Goal: Task Accomplishment & Management: Use online tool/utility

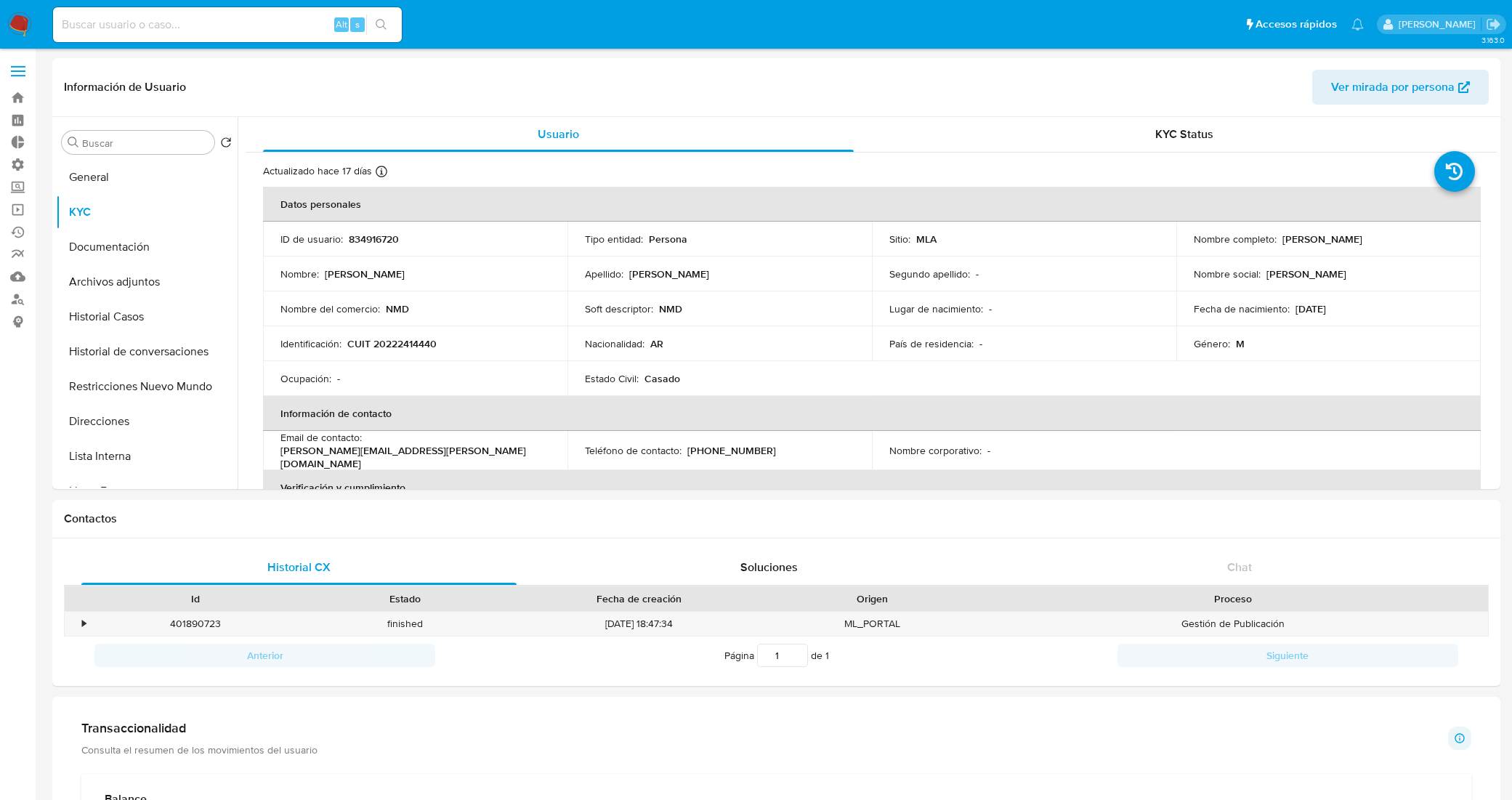
select select "10"
click at [14, 94] on link "Bandeja" at bounding box center [86, 97] width 173 height 22
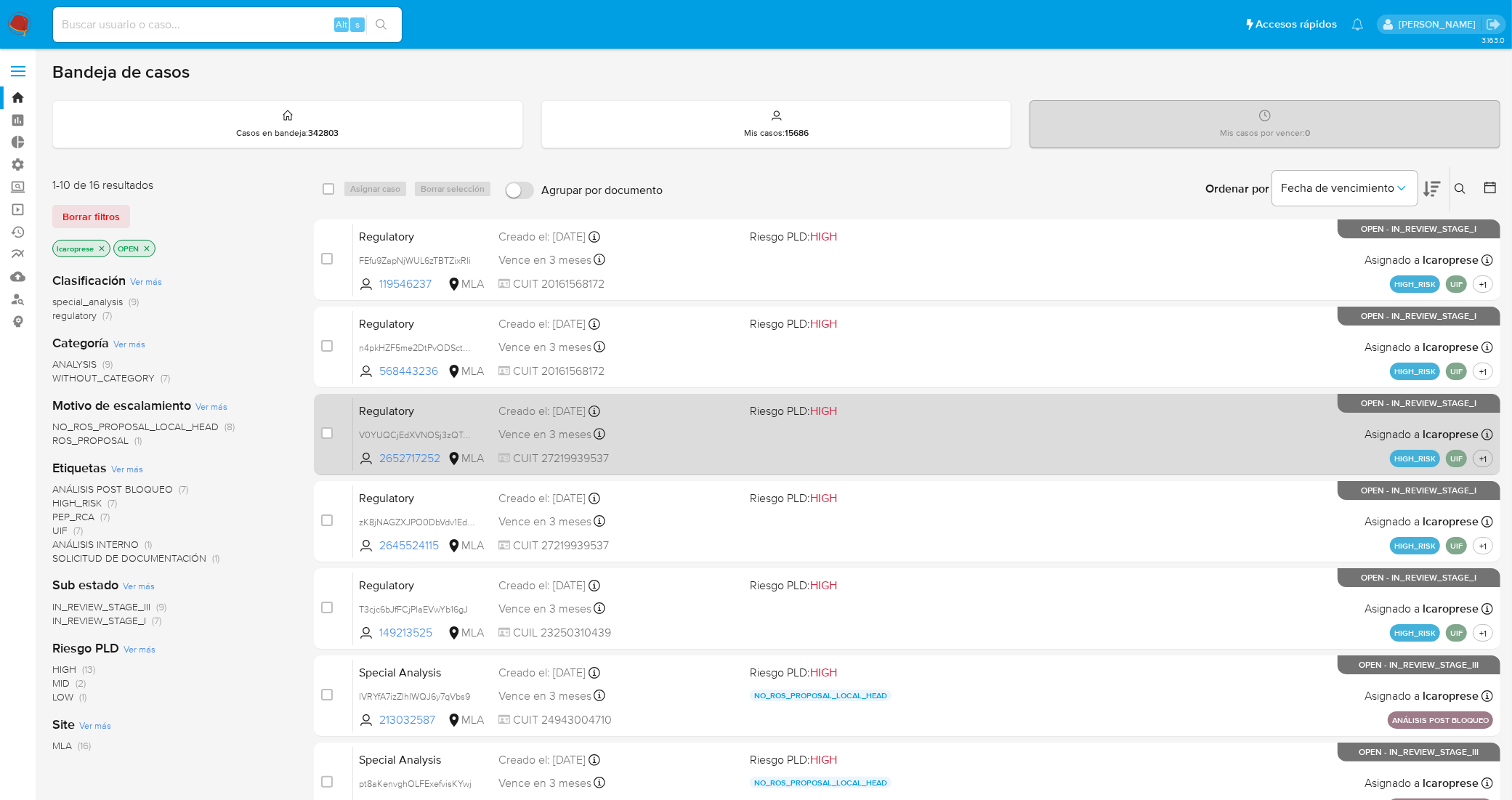
click at [704, 422] on div "Regulatory V0YUQCjEdXVNOSj3zQTplhxx 2652717252 MLA Riesgo PLD: HIGH Creado el: …" at bounding box center [923, 434] width 1140 height 74
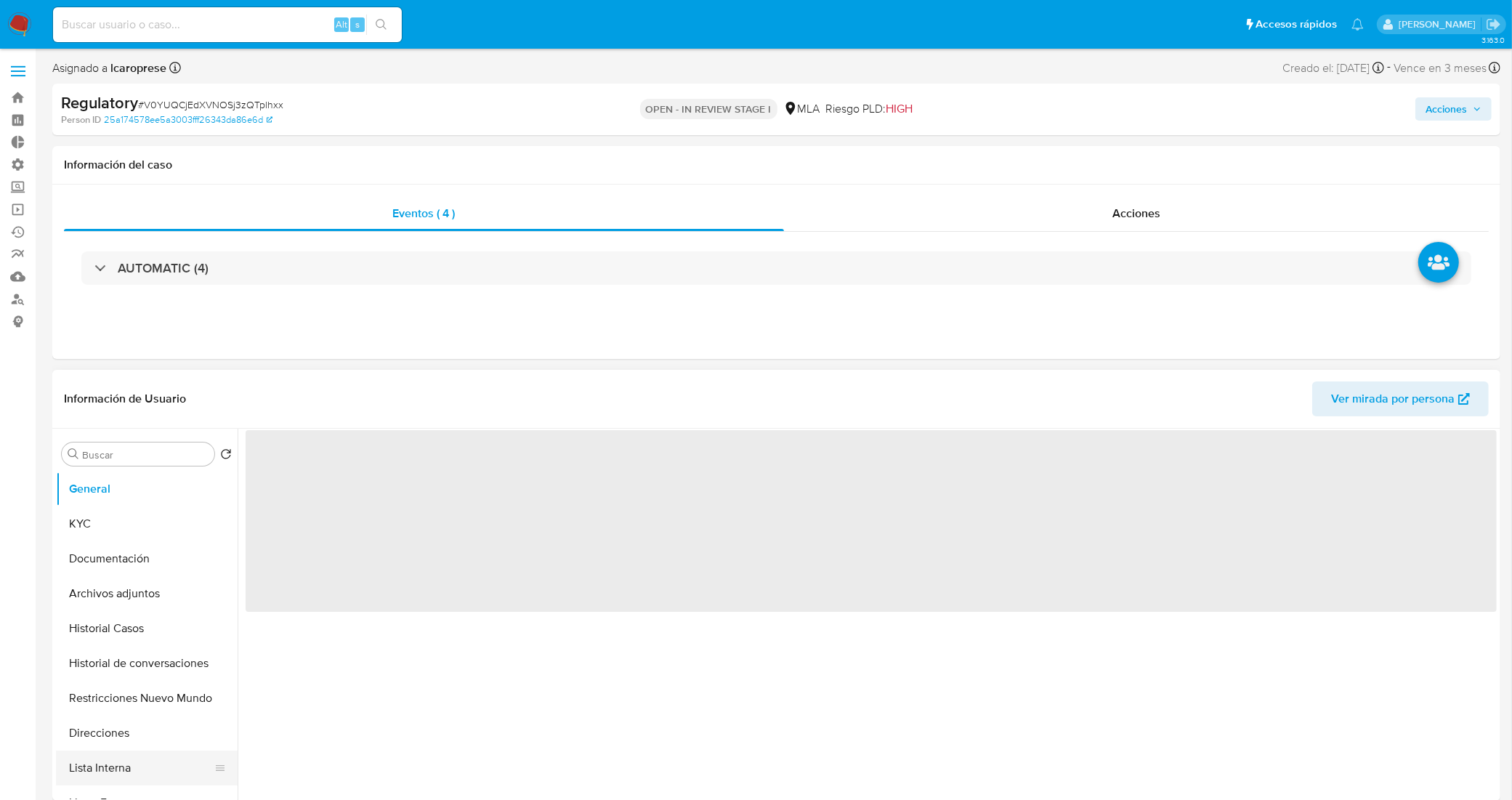
click at [151, 765] on button "Lista Interna" at bounding box center [141, 767] width 170 height 35
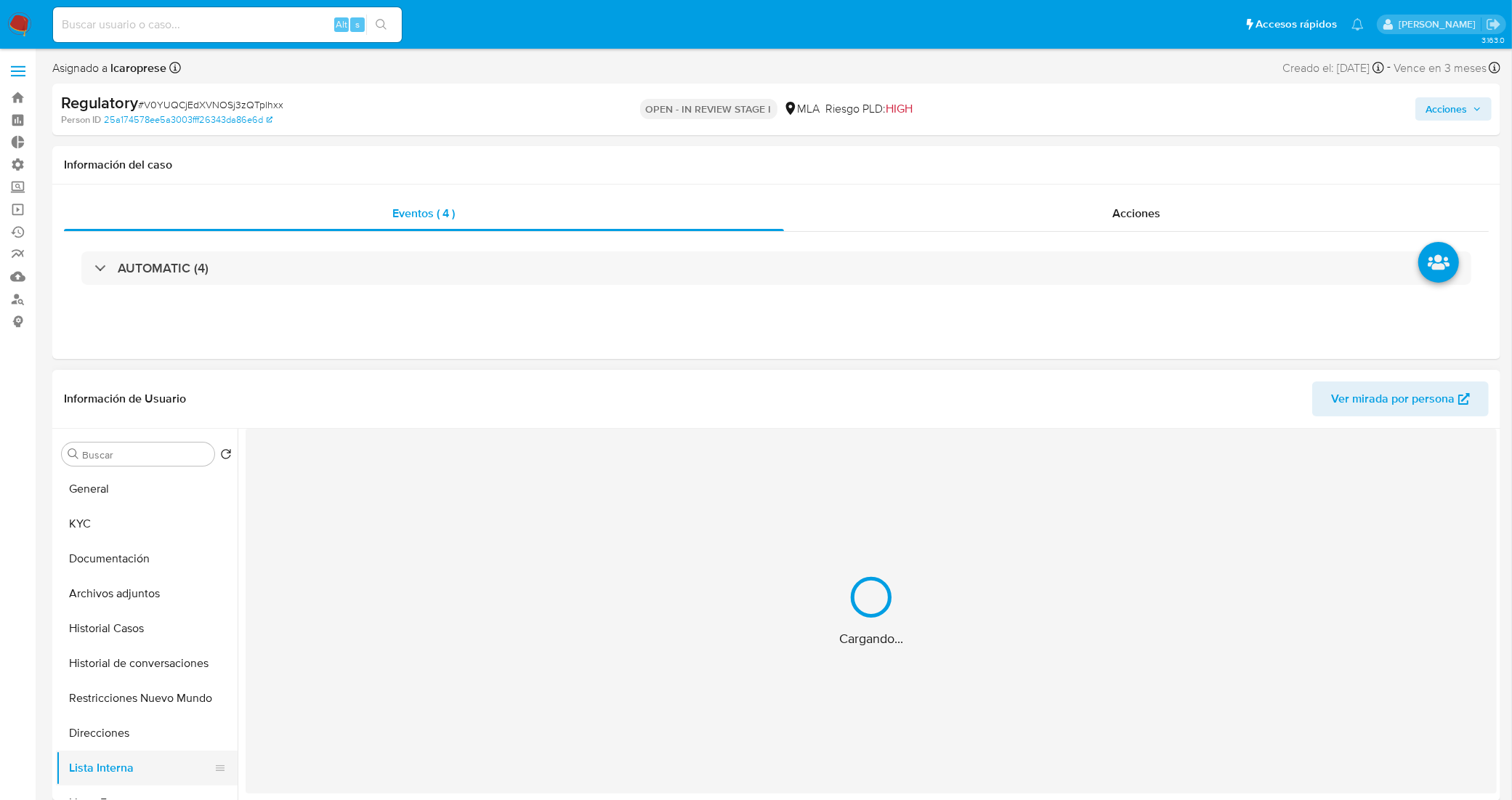
select select "10"
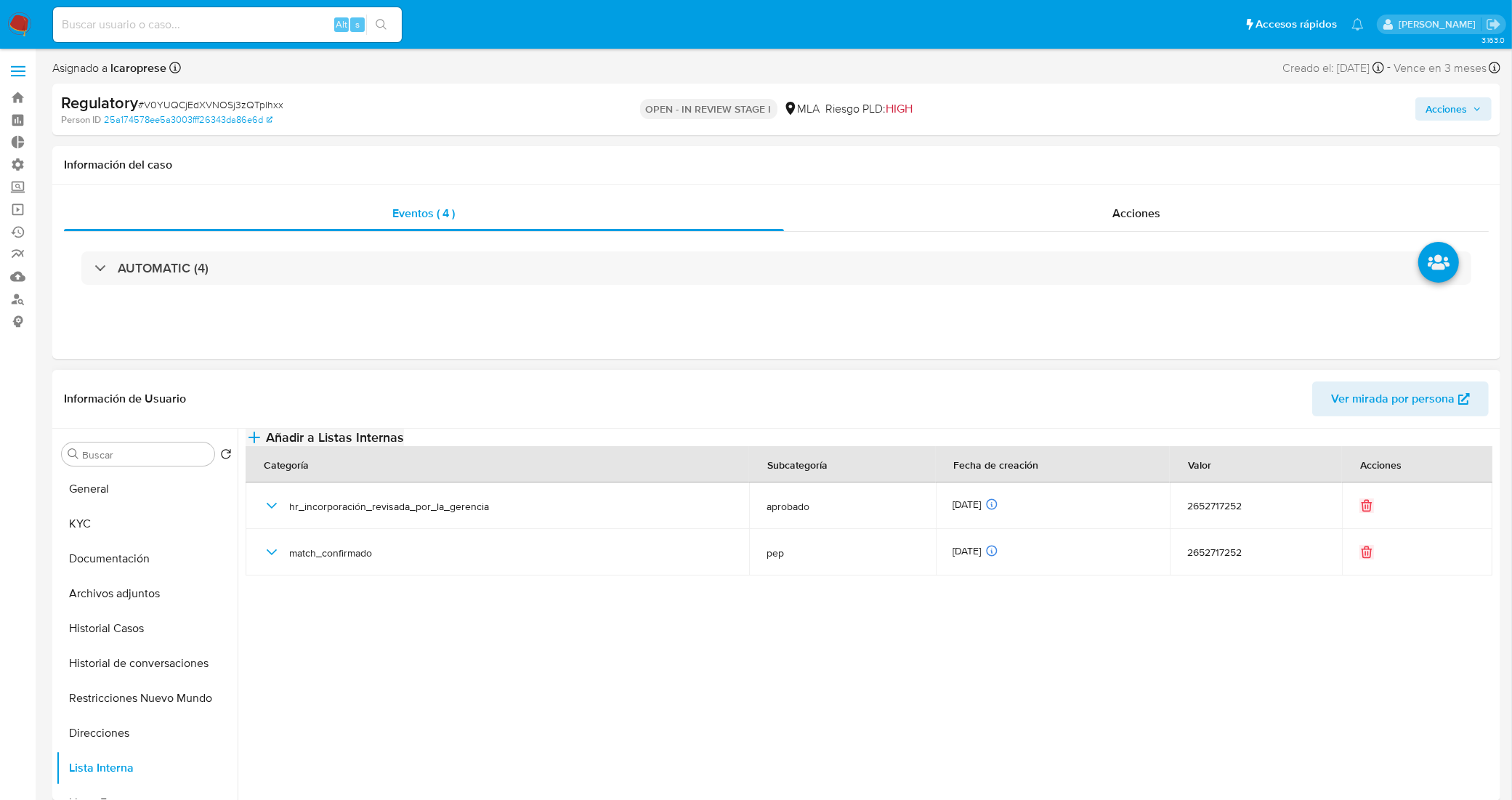
click at [404, 446] on button "Añadir a Listas Internas" at bounding box center [325, 437] width 159 height 18
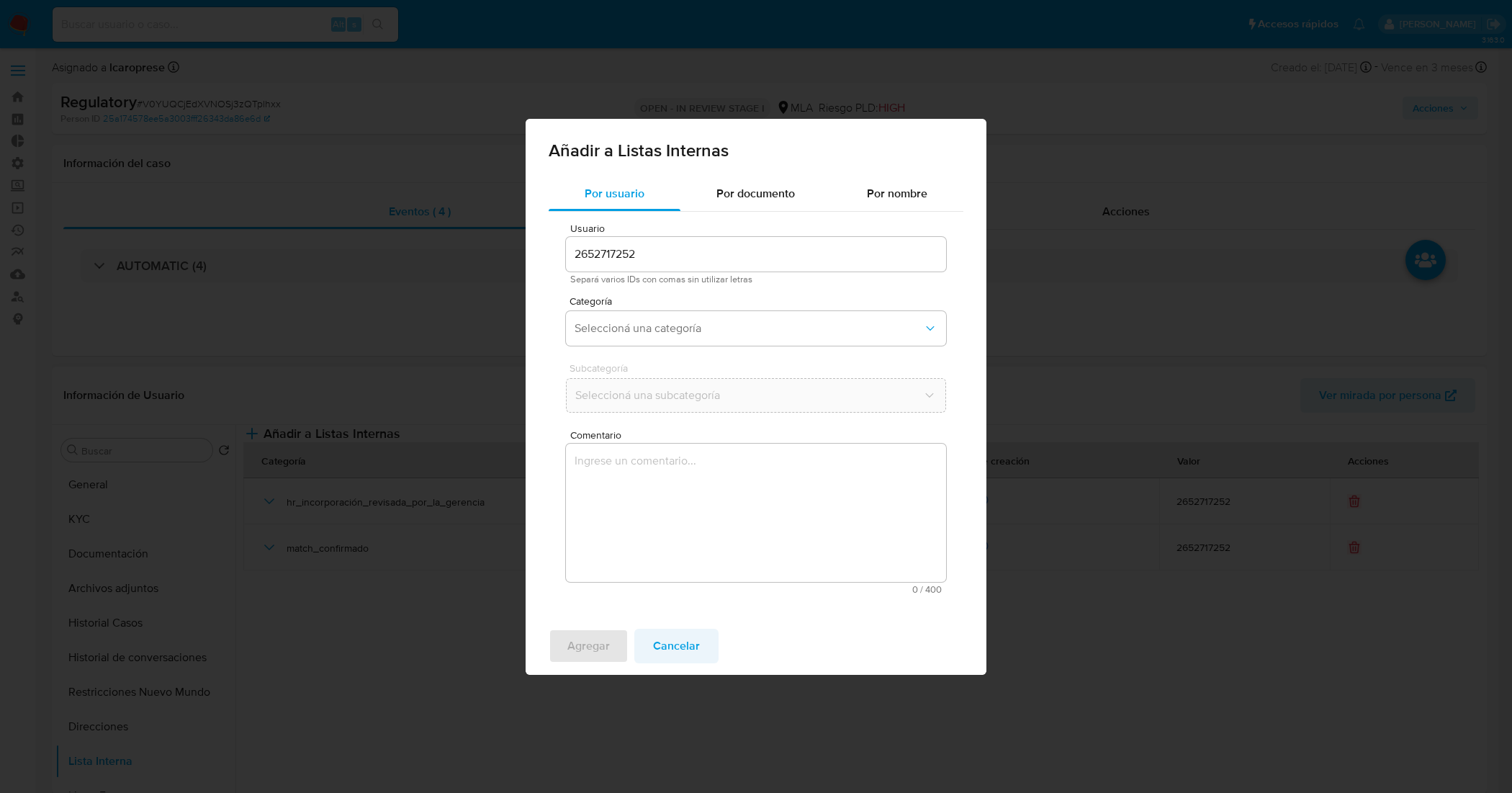
click at [689, 645] on span "Cancelar" at bounding box center [676, 646] width 47 height 32
